Goal: Task Accomplishment & Management: Manage account settings

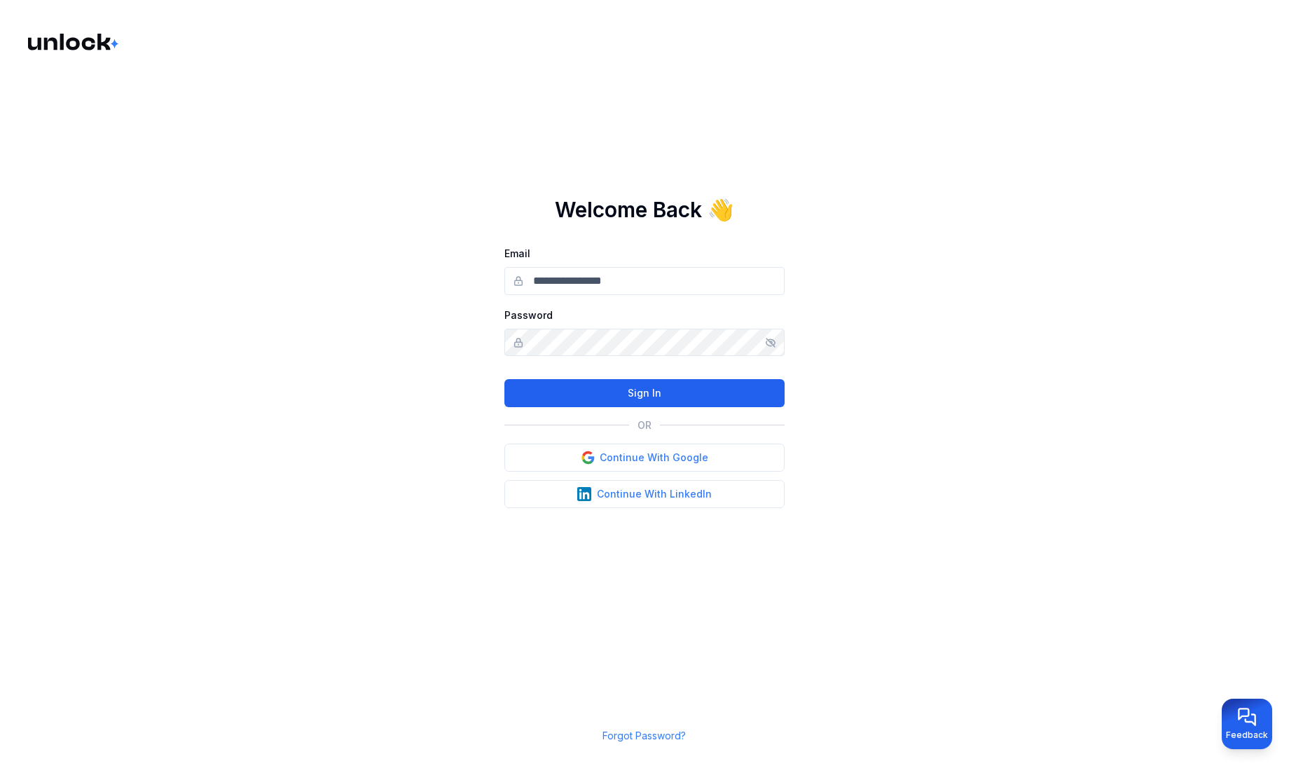
type input "**********"
click at [678, 384] on button "Sign In" at bounding box center [644, 393] width 280 height 28
